Goal: Use online tool/utility: Utilize a website feature to perform a specific function

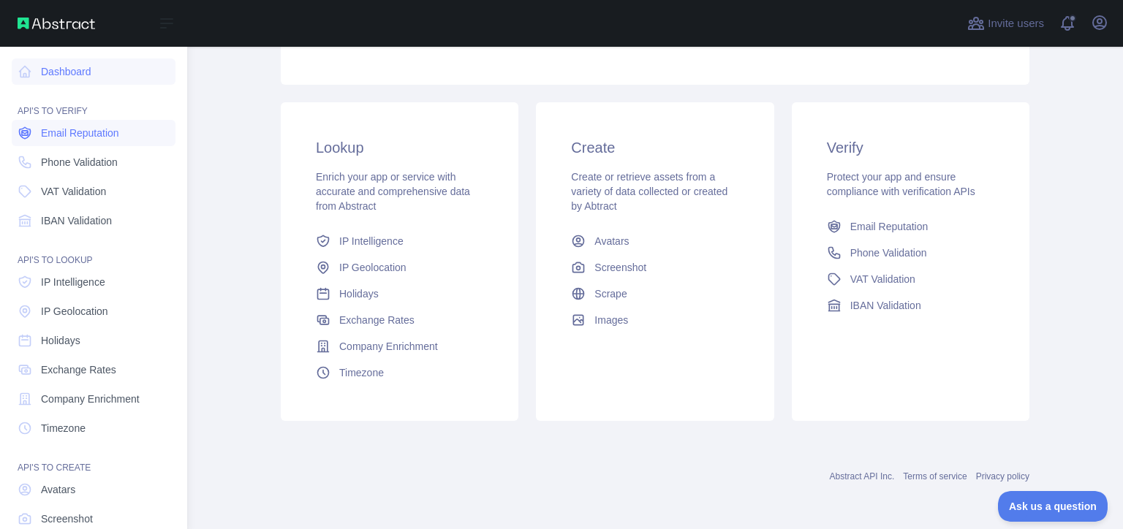
click at [94, 132] on span "Email Reputation" at bounding box center [80, 133] width 78 height 15
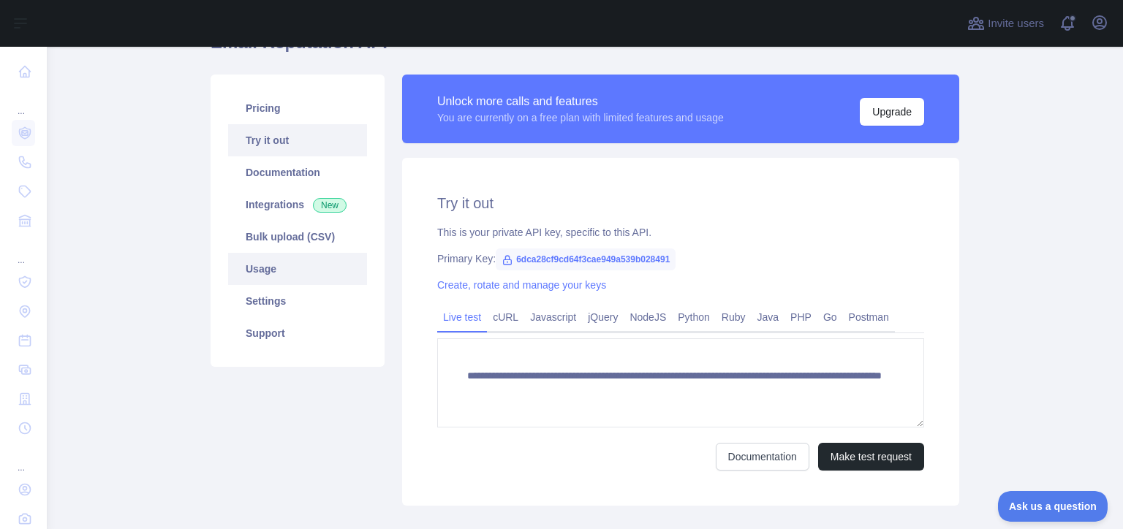
scroll to position [18, 0]
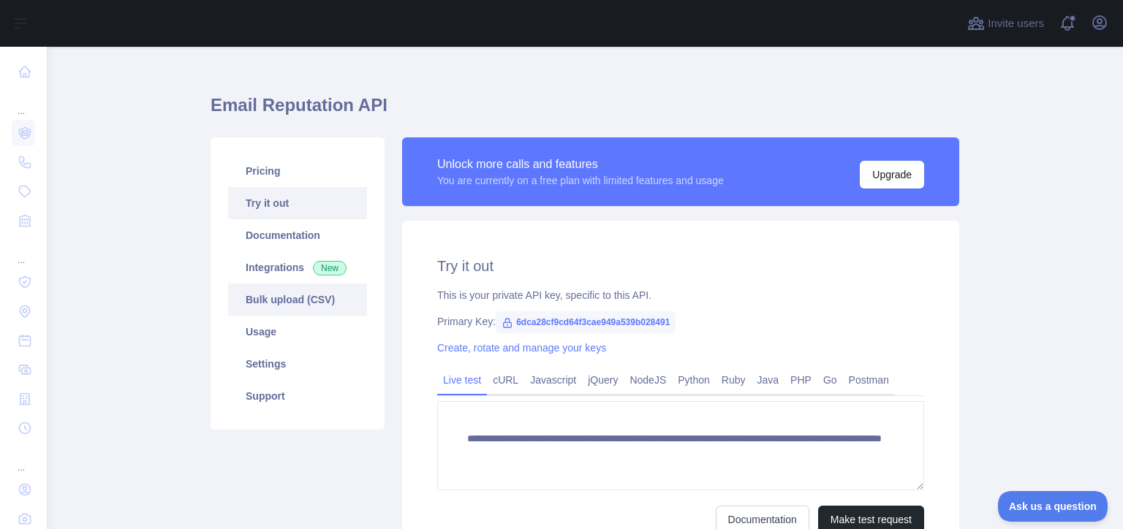
click at [325, 311] on link "Bulk upload (CSV)" at bounding box center [297, 300] width 139 height 32
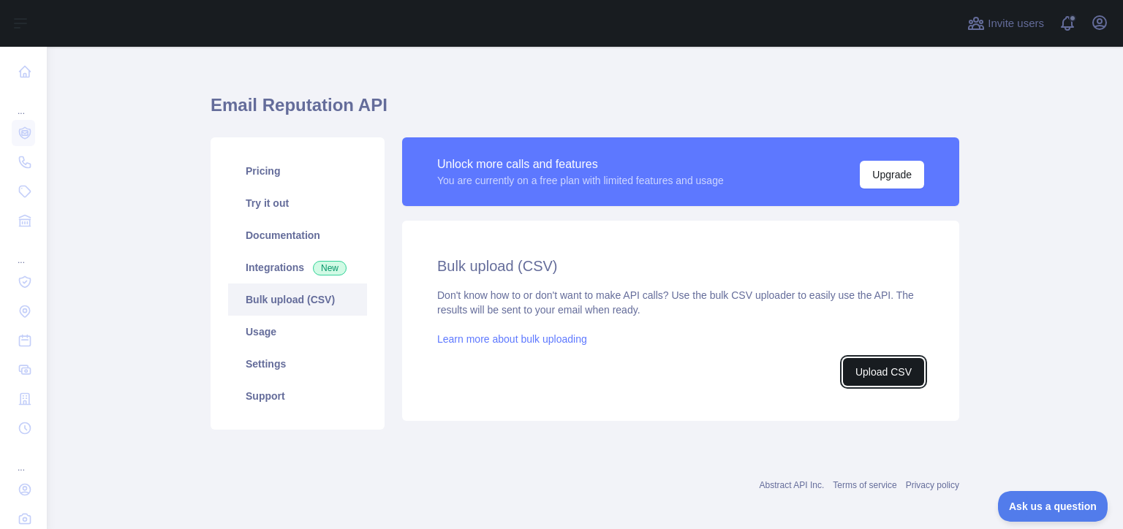
click at [888, 358] on button "Upload CSV" at bounding box center [883, 372] width 81 height 28
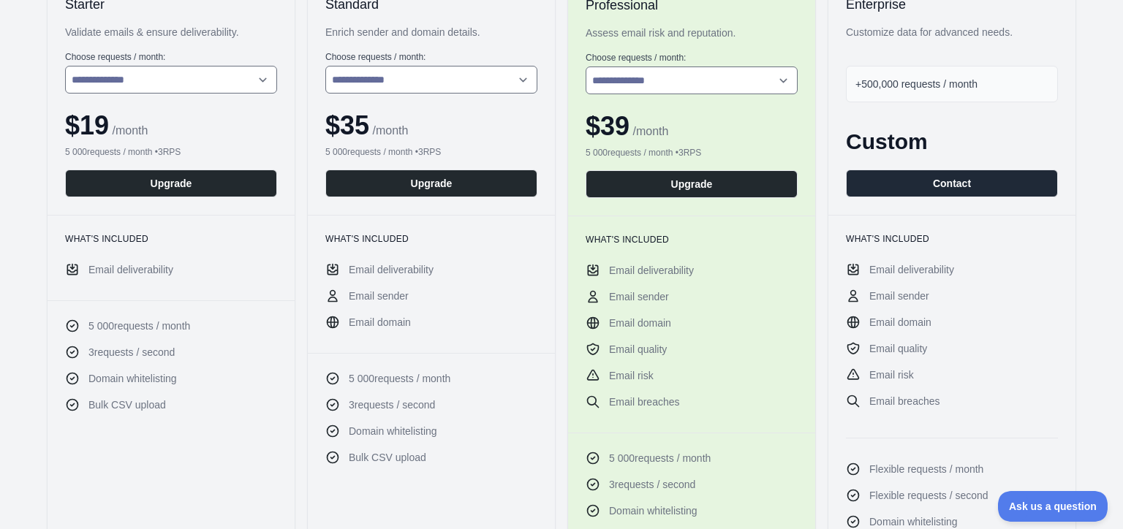
scroll to position [292, 0]
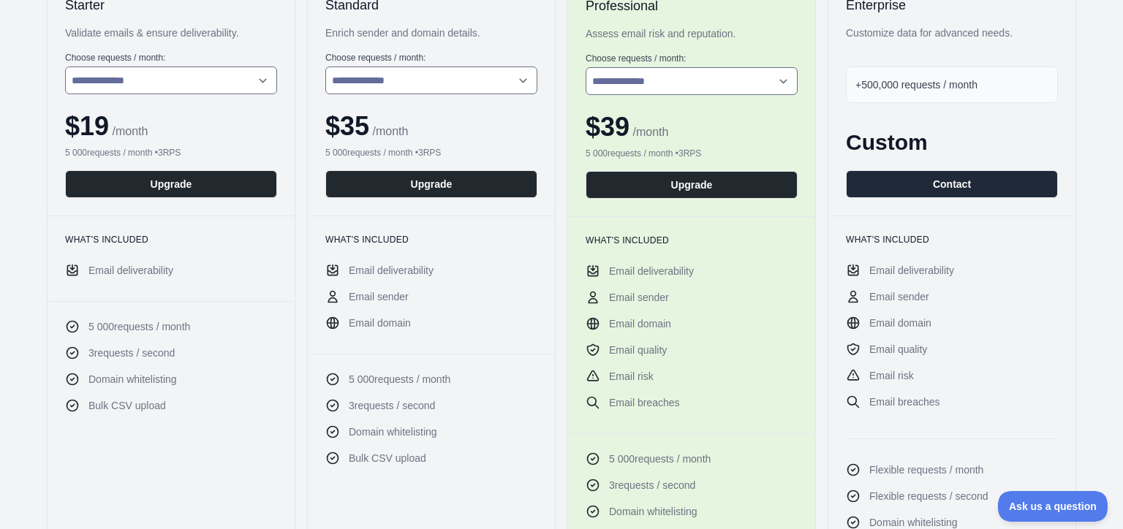
click at [986, 79] on div "+500,000 requests / month" at bounding box center [952, 85] width 212 height 37
click at [694, 75] on select "**********" at bounding box center [692, 81] width 212 height 28
select select "*"
click at [586, 67] on select "**********" at bounding box center [692, 81] width 212 height 28
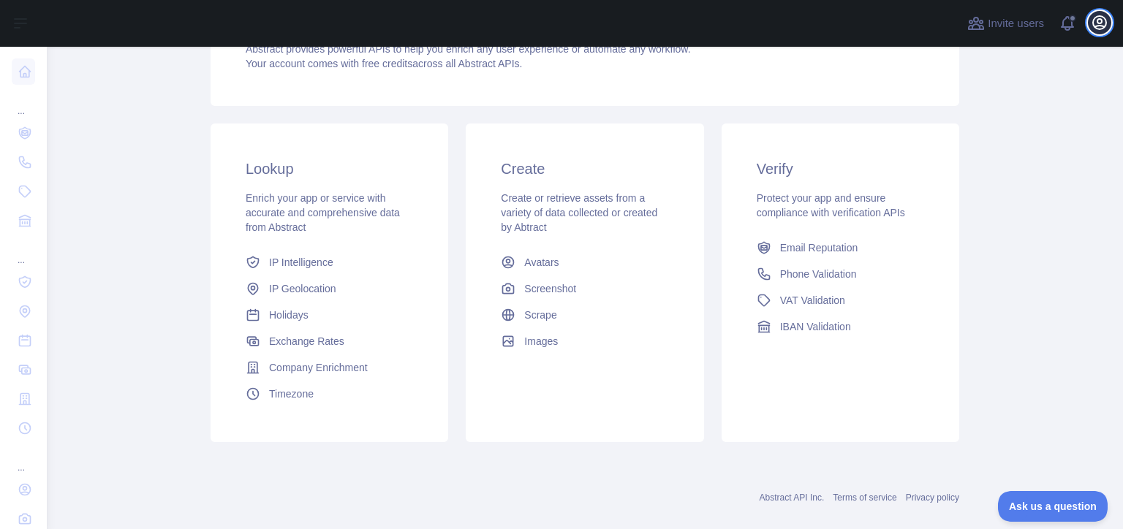
click at [1102, 23] on icon "button" at bounding box center [1100, 23] width 18 height 18
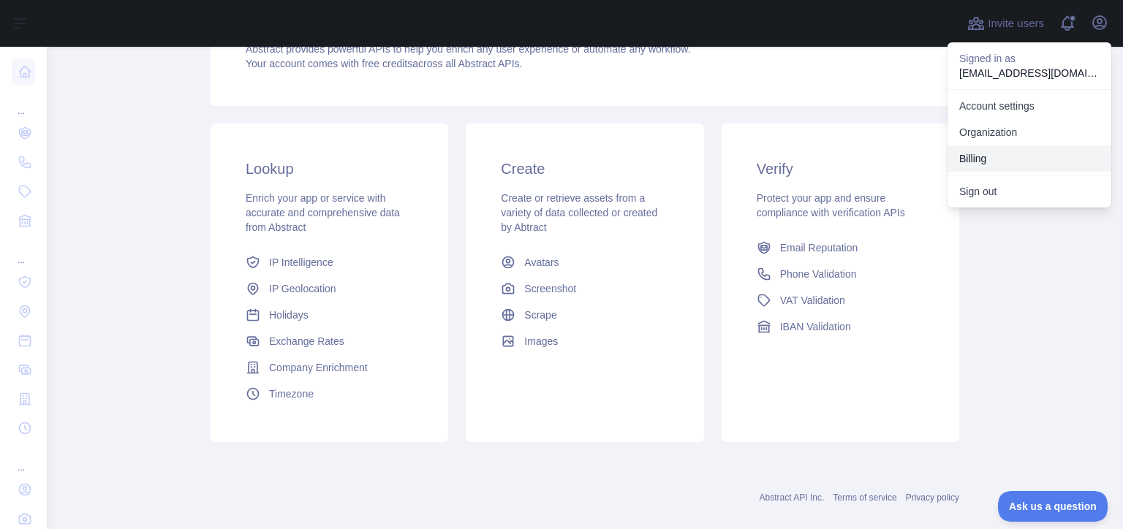
click at [1030, 170] on button "Billing" at bounding box center [1030, 159] width 164 height 26
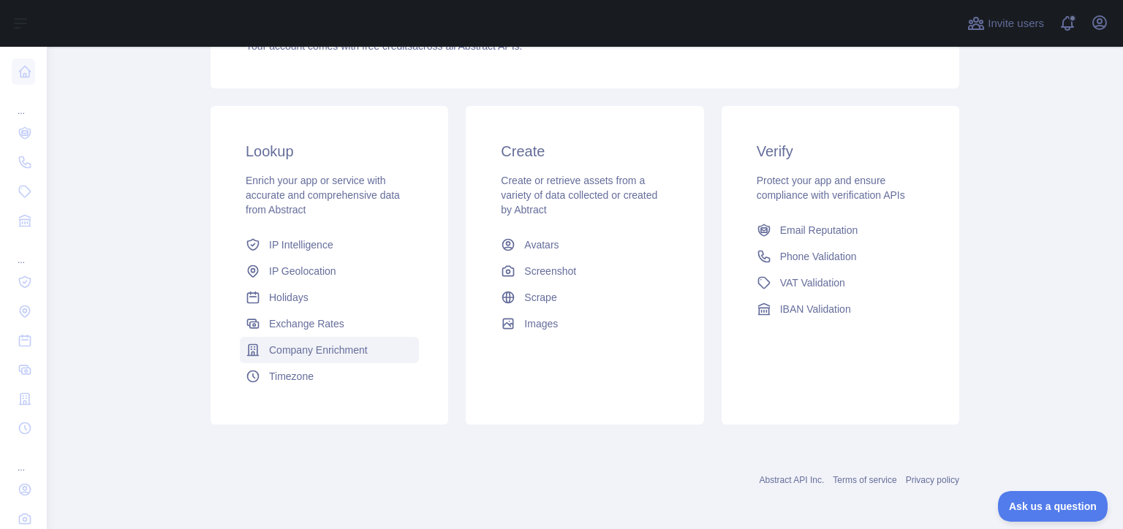
scroll to position [199, 0]
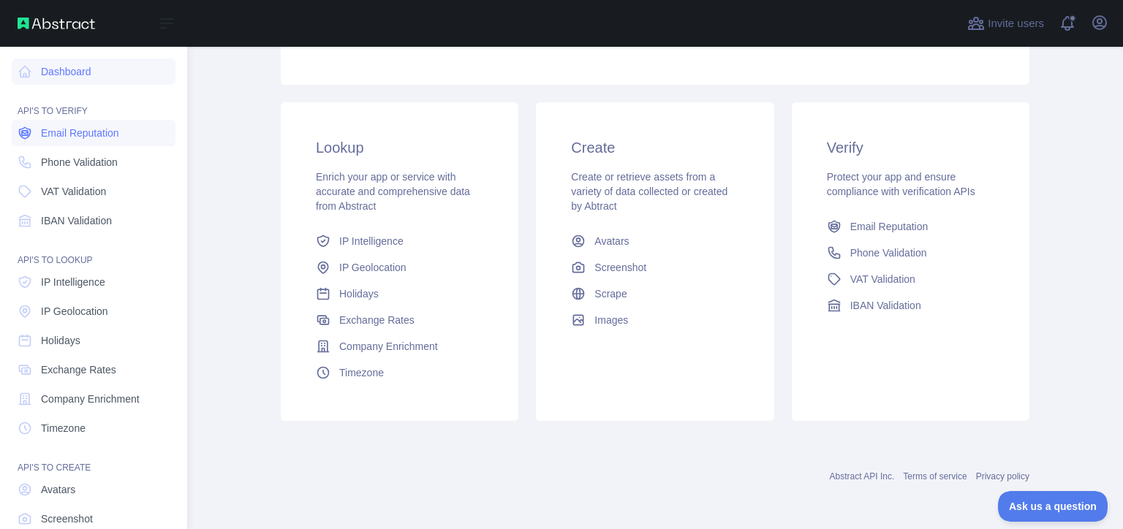
click at [134, 131] on link "Email Reputation" at bounding box center [94, 133] width 164 height 26
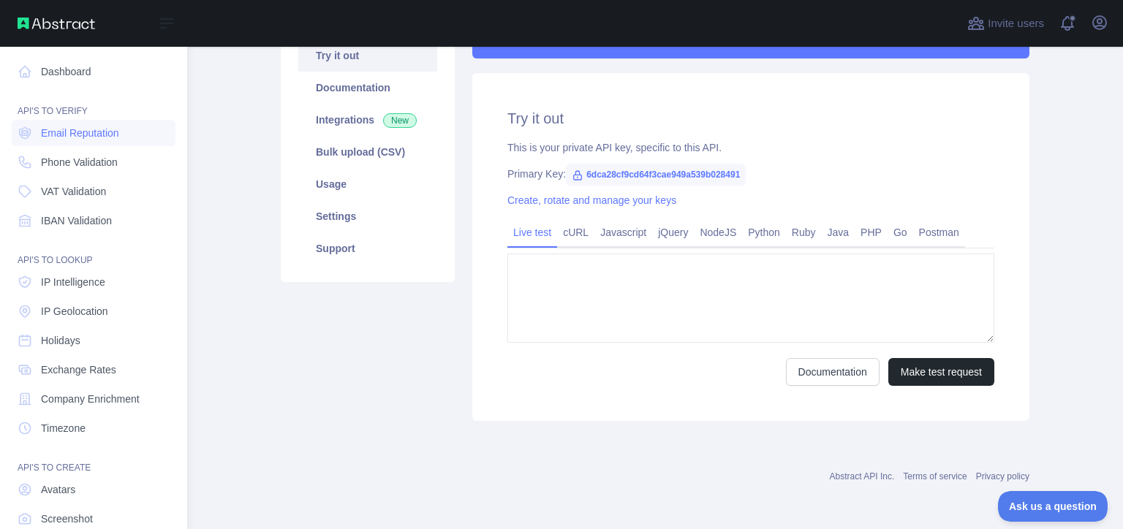
type textarea "**********"
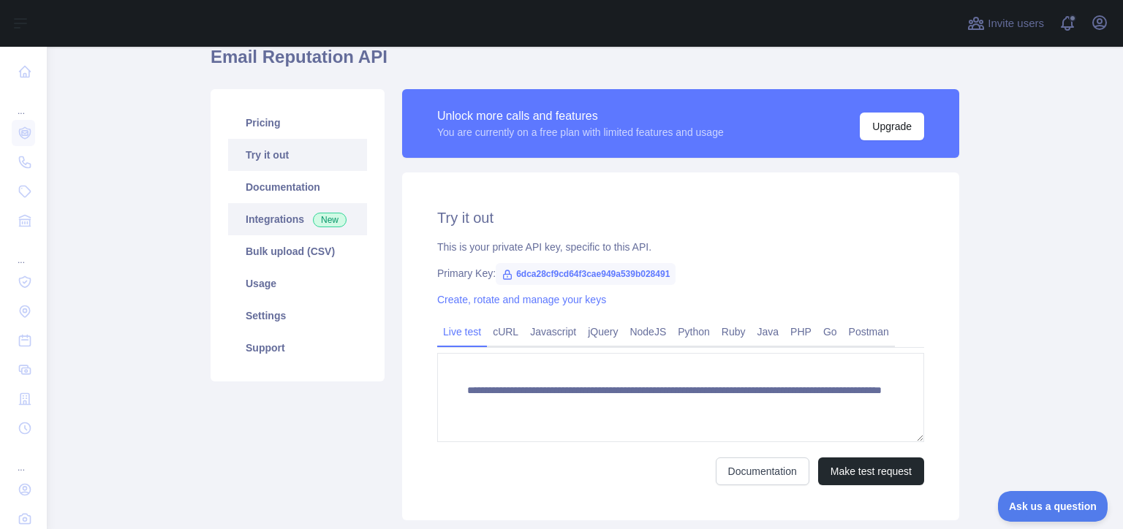
scroll to position [91, 0]
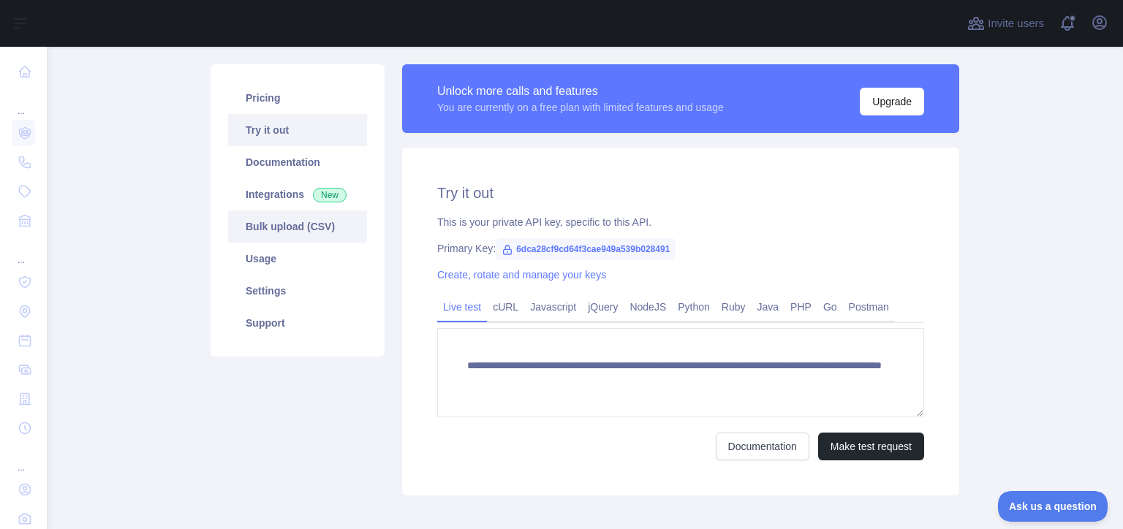
click at [287, 240] on link "Bulk upload (CSV)" at bounding box center [297, 227] width 139 height 32
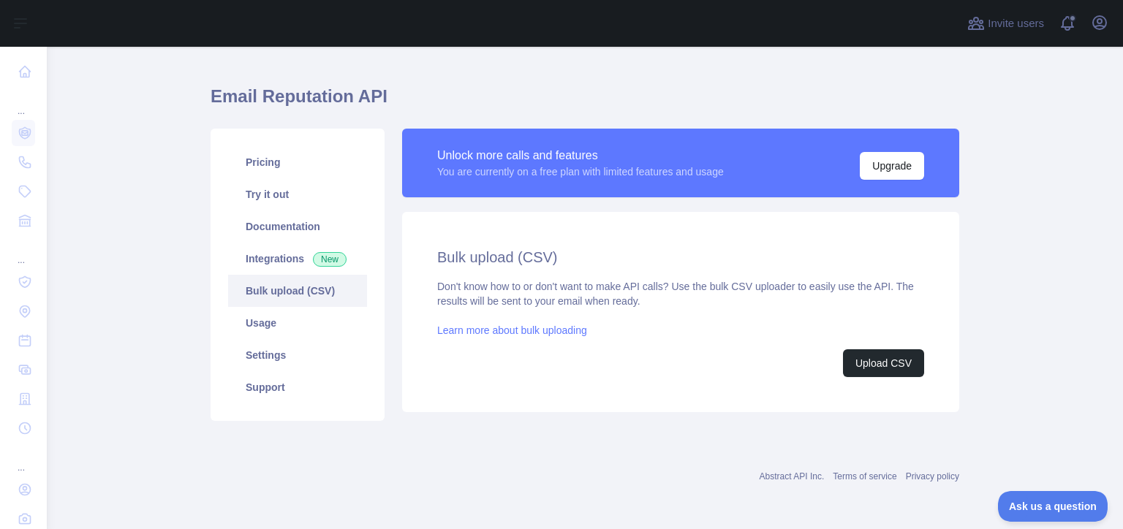
scroll to position [26, 0]
click at [880, 360] on button "Upload CSV" at bounding box center [883, 364] width 81 height 28
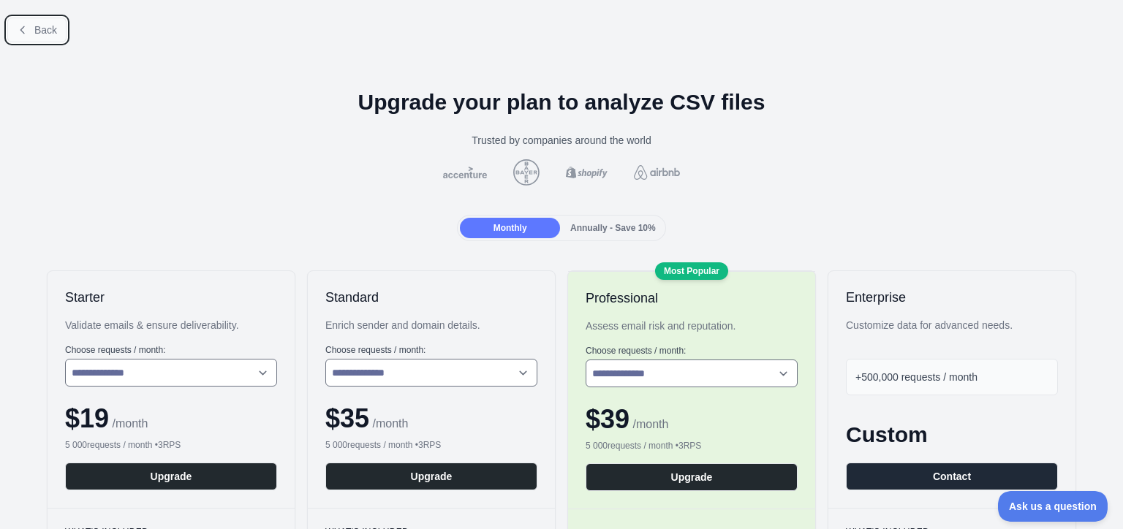
click at [41, 29] on span "Back" at bounding box center [45, 30] width 23 height 12
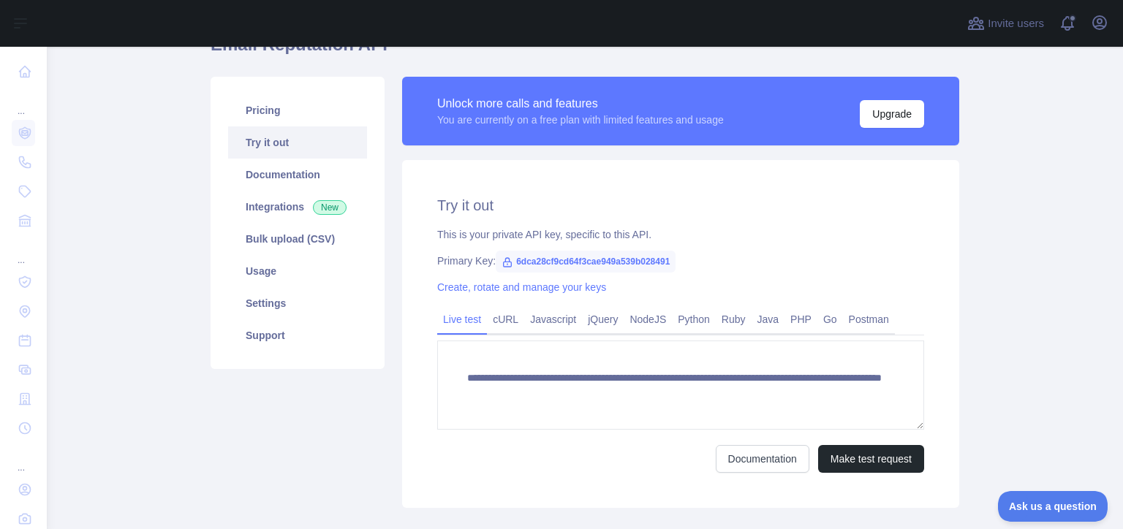
scroll to position [79, 0]
click at [262, 246] on link "Bulk upload (CSV)" at bounding box center [297, 238] width 139 height 32
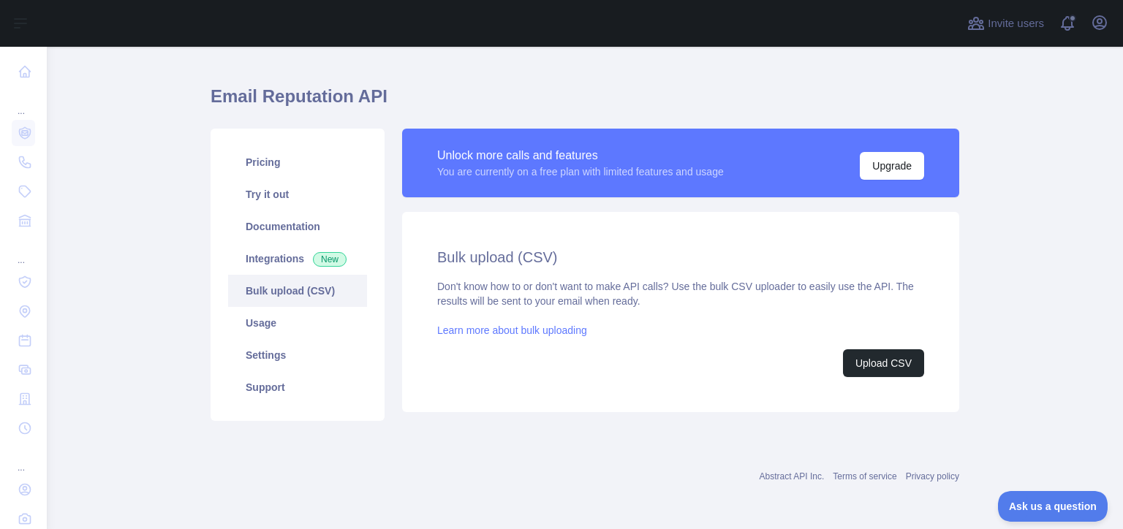
scroll to position [26, 0]
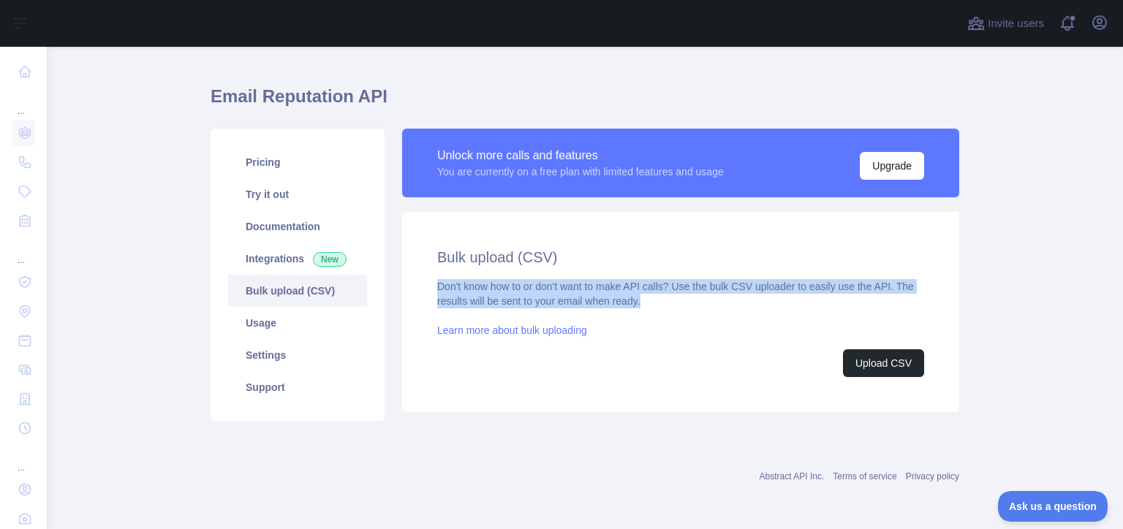
drag, startPoint x: 426, startPoint y: 279, endPoint x: 661, endPoint y: 302, distance: 236.5
click at [661, 302] on div "Bulk upload (CSV) Don't know how to or don't want to make API calls? Use the bu…" at bounding box center [680, 312] width 557 height 200
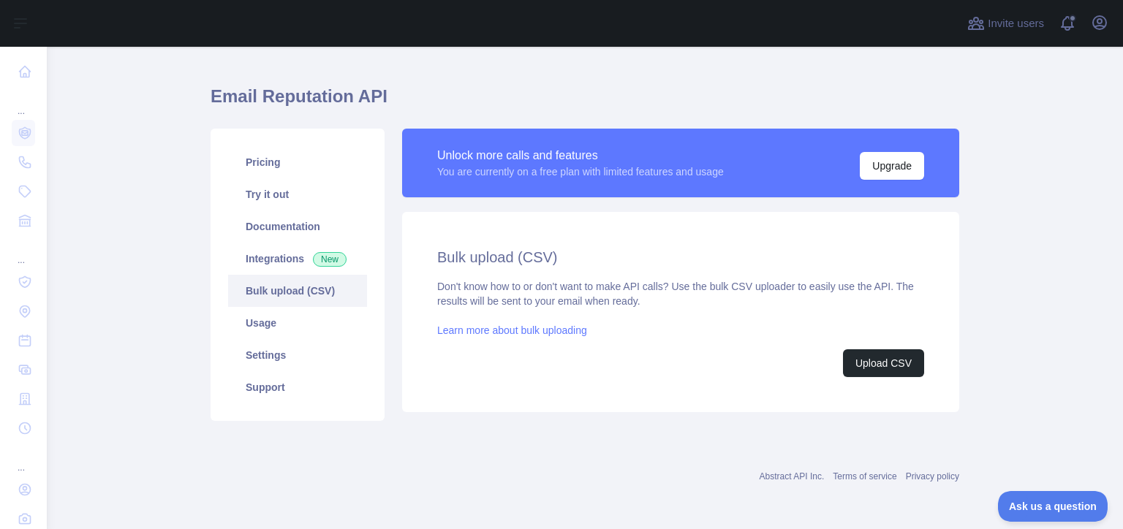
click at [551, 227] on div "Bulk upload (CSV) Don't know how to or don't want to make API calls? Use the bu…" at bounding box center [680, 312] width 557 height 200
click at [860, 380] on div "Bulk upload (CSV) Don't know how to or don't want to make API calls? Use the bu…" at bounding box center [680, 312] width 557 height 200
click at [869, 360] on button "Upload CSV" at bounding box center [883, 364] width 81 height 28
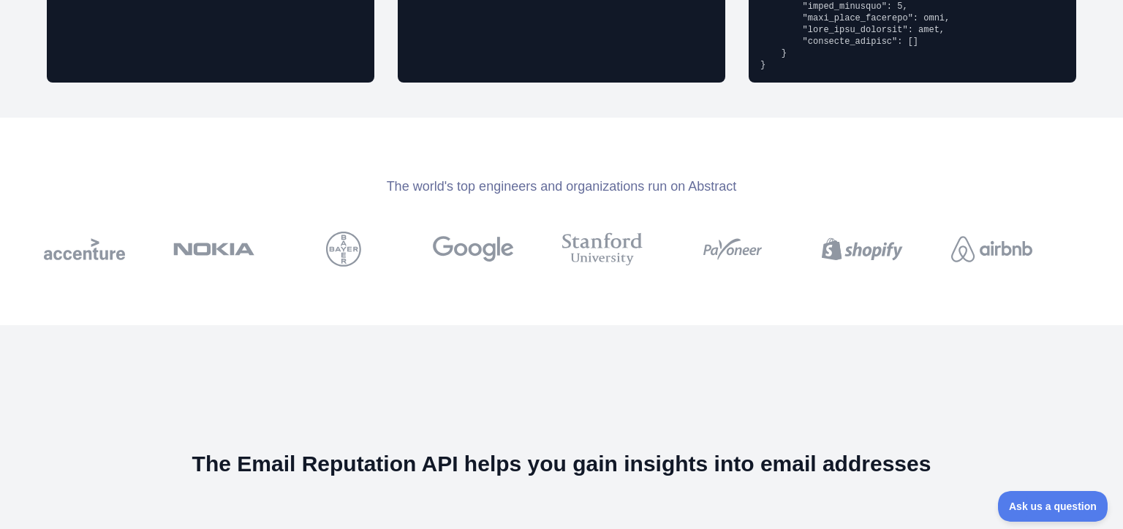
drag, startPoint x: 602, startPoint y: 380, endPoint x: 558, endPoint y: 42, distance: 339.9
